Goal: Find specific page/section: Find specific page/section

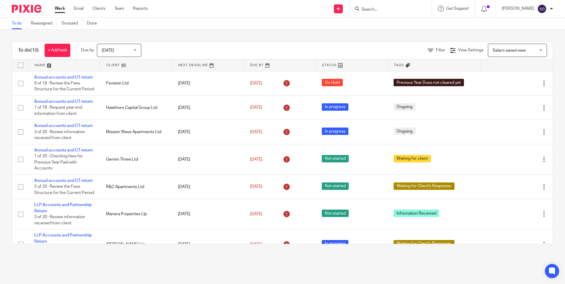
click at [393, 6] on form at bounding box center [392, 8] width 63 height 7
click at [373, 9] on input "Search" at bounding box center [387, 9] width 53 height 5
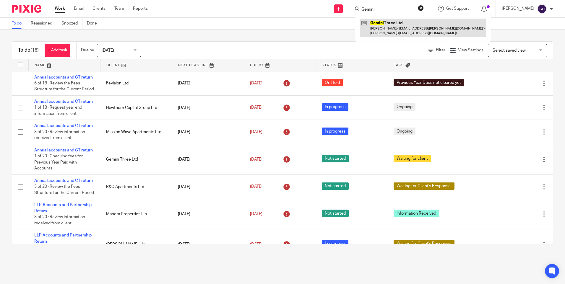
type input "Gemini"
click at [407, 30] on link at bounding box center [423, 28] width 127 height 18
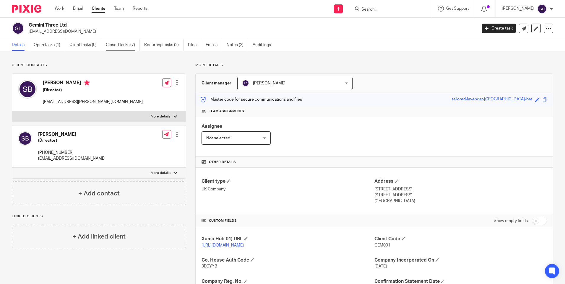
click at [109, 46] on link "Closed tasks (7)" at bounding box center [123, 45] width 34 height 12
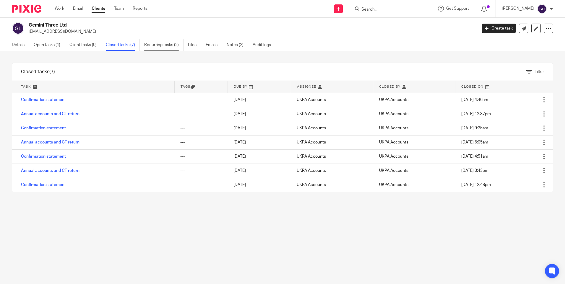
click at [158, 43] on link "Recurring tasks (2)" at bounding box center [163, 45] width 39 height 12
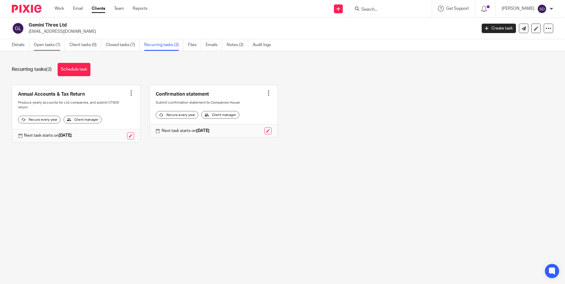
click at [51, 45] on link "Open tasks (1)" at bounding box center [49, 45] width 31 height 12
